Goal: Information Seeking & Learning: Learn about a topic

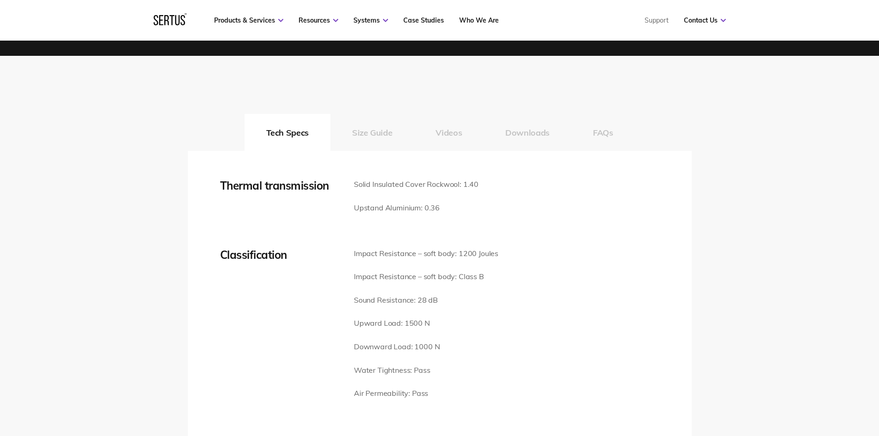
scroll to position [1200, 0]
click at [457, 131] on button "Videos" at bounding box center [449, 131] width 70 height 37
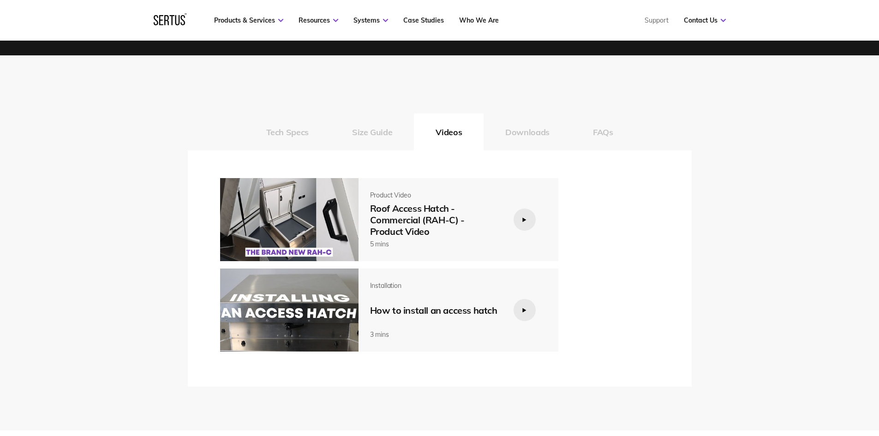
click at [518, 221] on div at bounding box center [524, 220] width 22 height 22
click at [520, 222] on div at bounding box center [524, 220] width 22 height 22
click at [522, 214] on div at bounding box center [524, 220] width 22 height 22
click at [521, 222] on div at bounding box center [524, 220] width 22 height 22
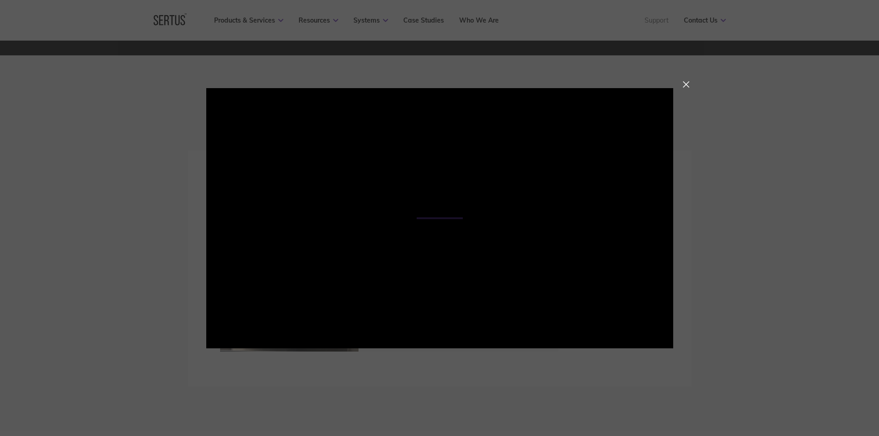
click at [753, 202] on div at bounding box center [439, 218] width 879 height 436
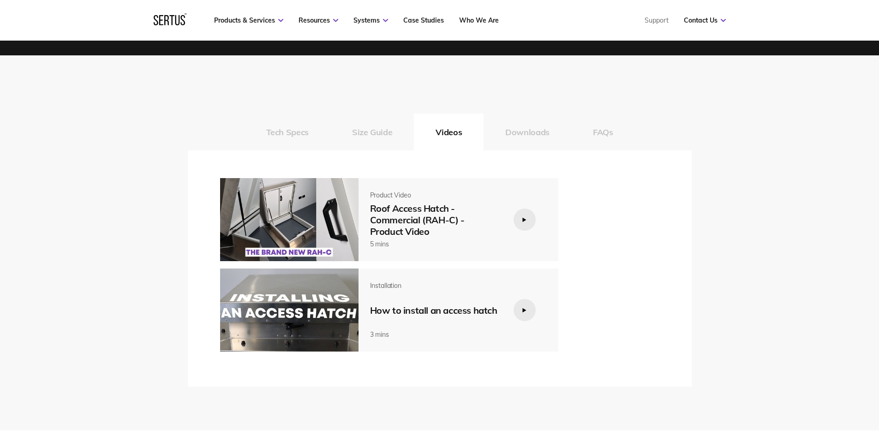
click at [530, 307] on div at bounding box center [524, 310] width 22 height 22
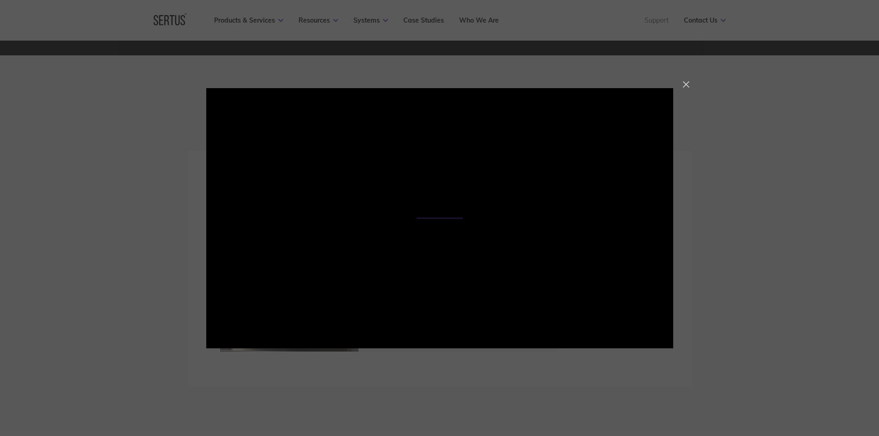
click at [683, 83] on div at bounding box center [686, 84] width 6 height 6
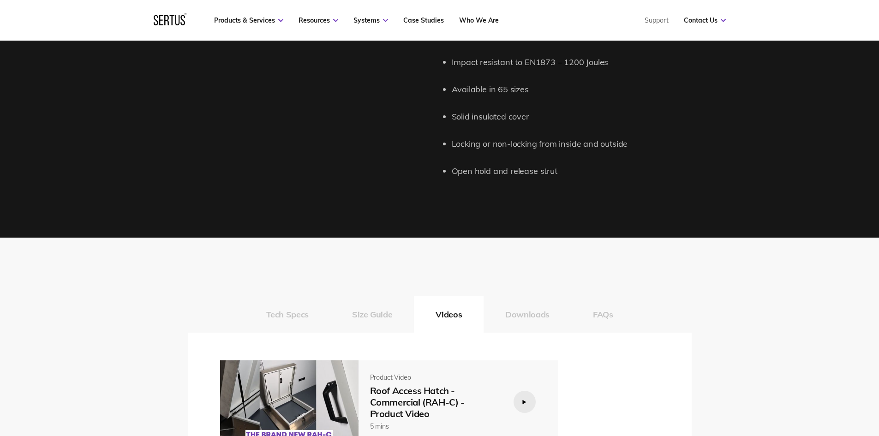
scroll to position [1015, 0]
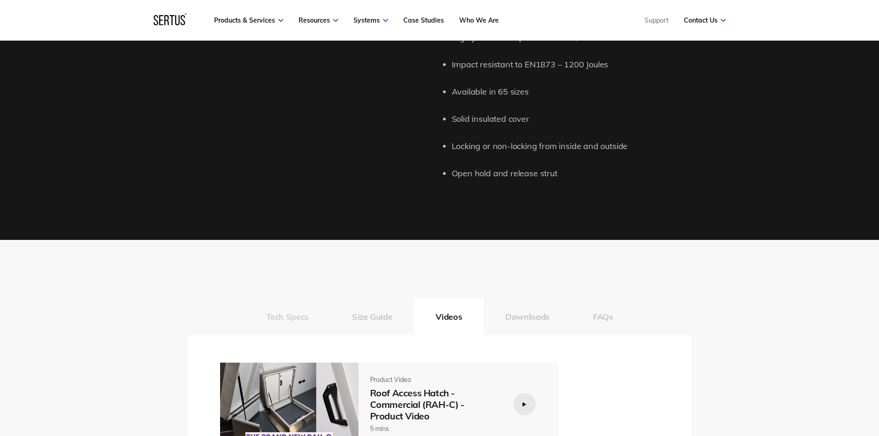
click at [290, 316] on button "Tech Specs" at bounding box center [288, 316] width 86 height 37
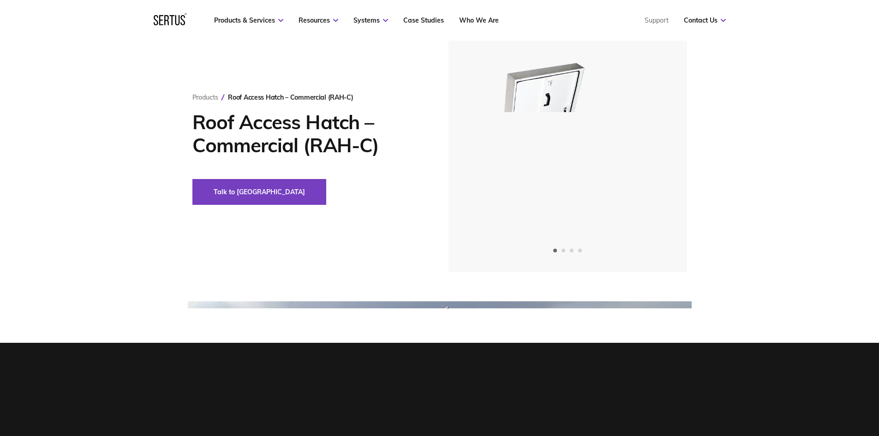
scroll to position [0, 0]
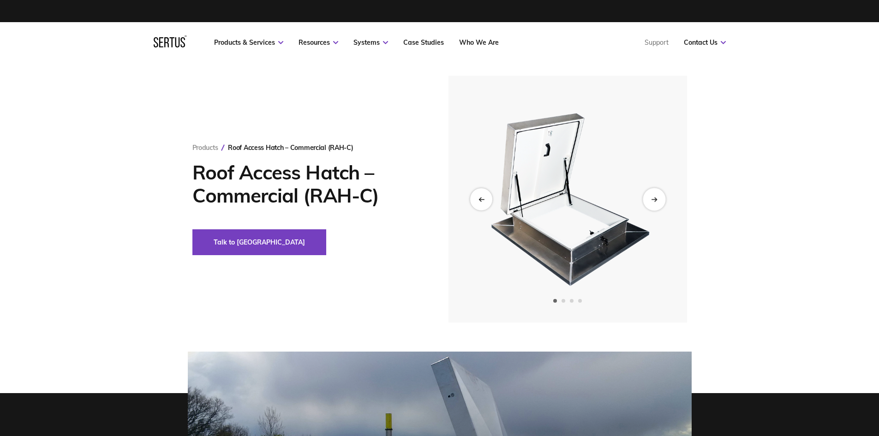
click at [656, 205] on div "Next slide" at bounding box center [654, 199] width 23 height 23
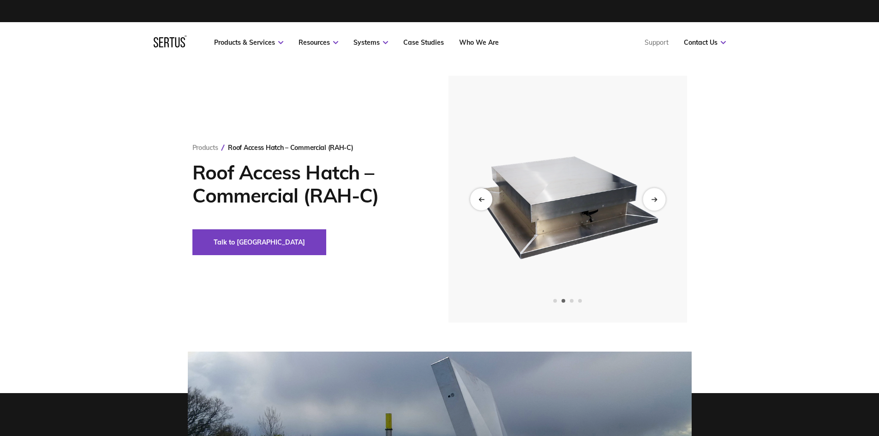
click at [658, 203] on div "Next slide" at bounding box center [654, 199] width 23 height 23
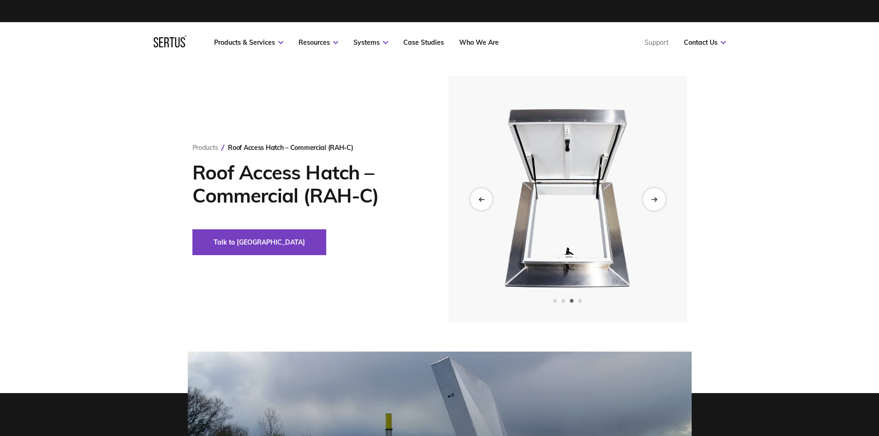
click at [658, 203] on div "Next slide" at bounding box center [654, 199] width 23 height 23
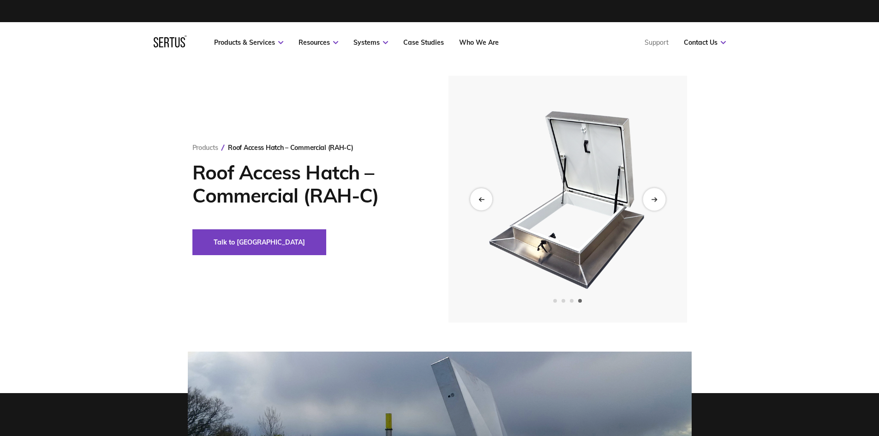
click at [659, 202] on div "Next slide" at bounding box center [654, 199] width 23 height 23
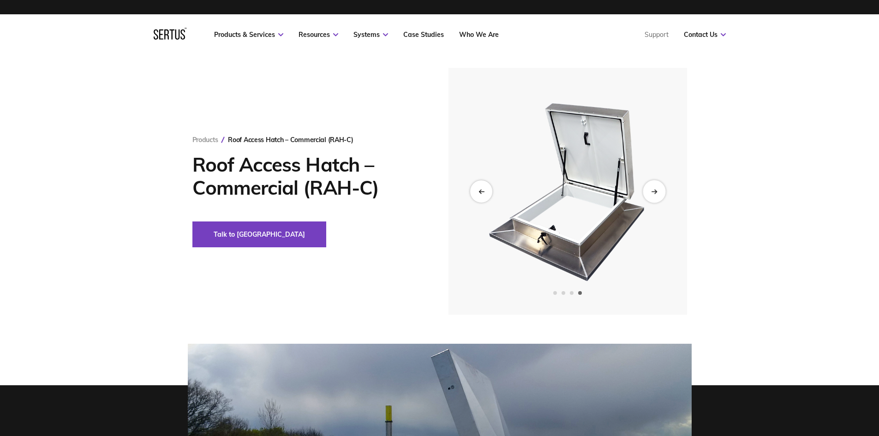
scroll to position [231, 0]
